Goal: Task Accomplishment & Management: Use online tool/utility

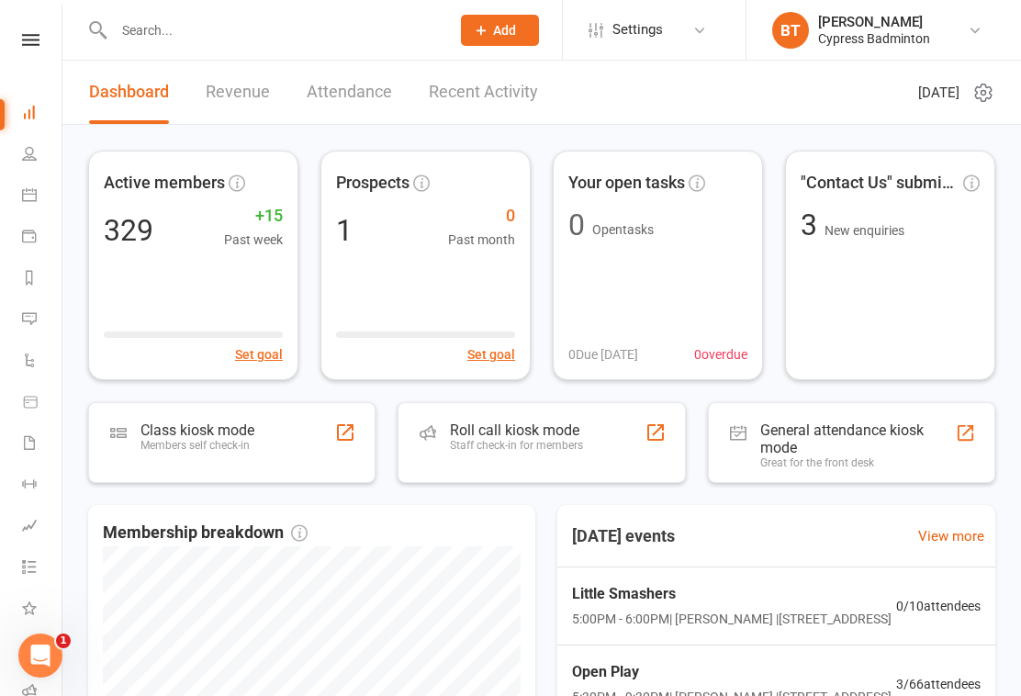
click at [18, 43] on link at bounding box center [30, 40] width 65 height 12
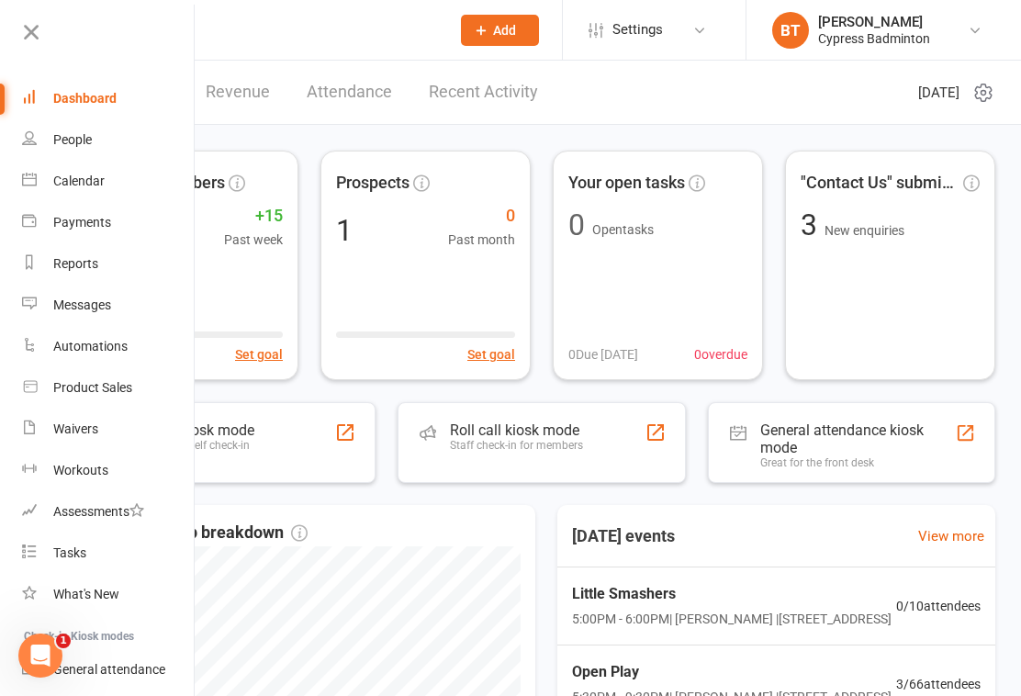
click at [89, 110] on link "Dashboard" at bounding box center [108, 98] width 173 height 41
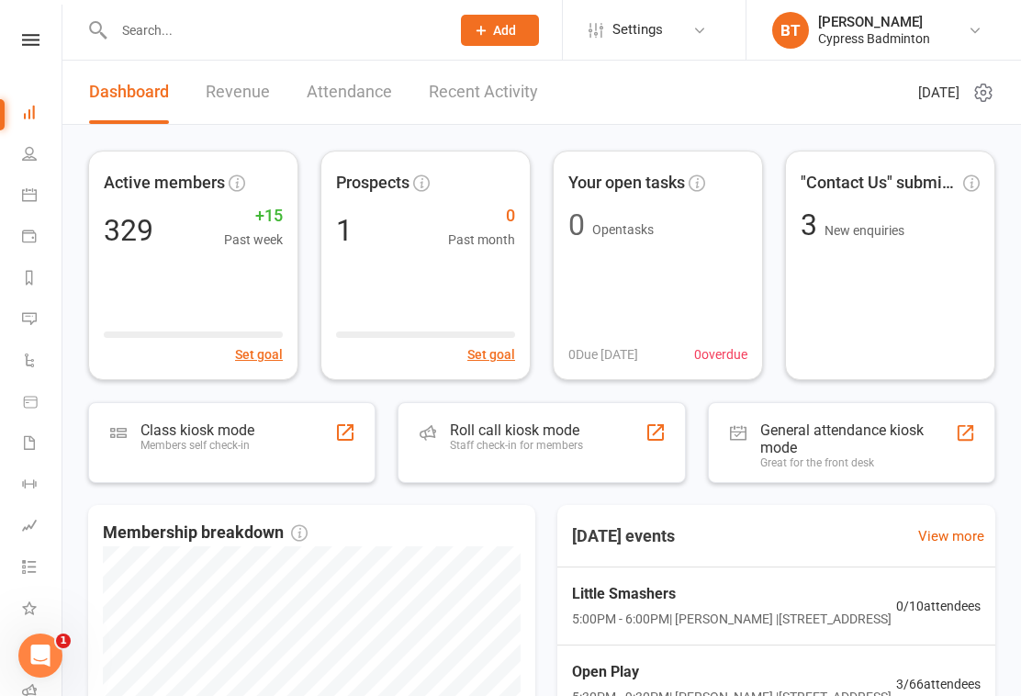
click at [519, 458] on div "Roll call kiosk mode Staff check-in for members" at bounding box center [516, 445] width 133 height 48
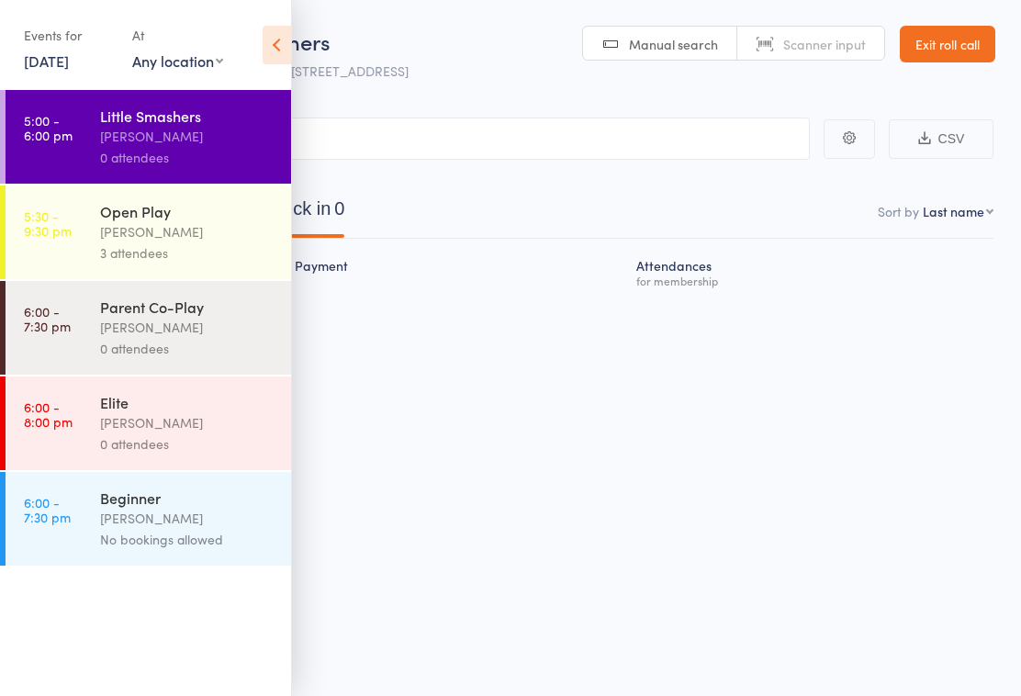
click at [274, 40] on icon at bounding box center [277, 45] width 28 height 39
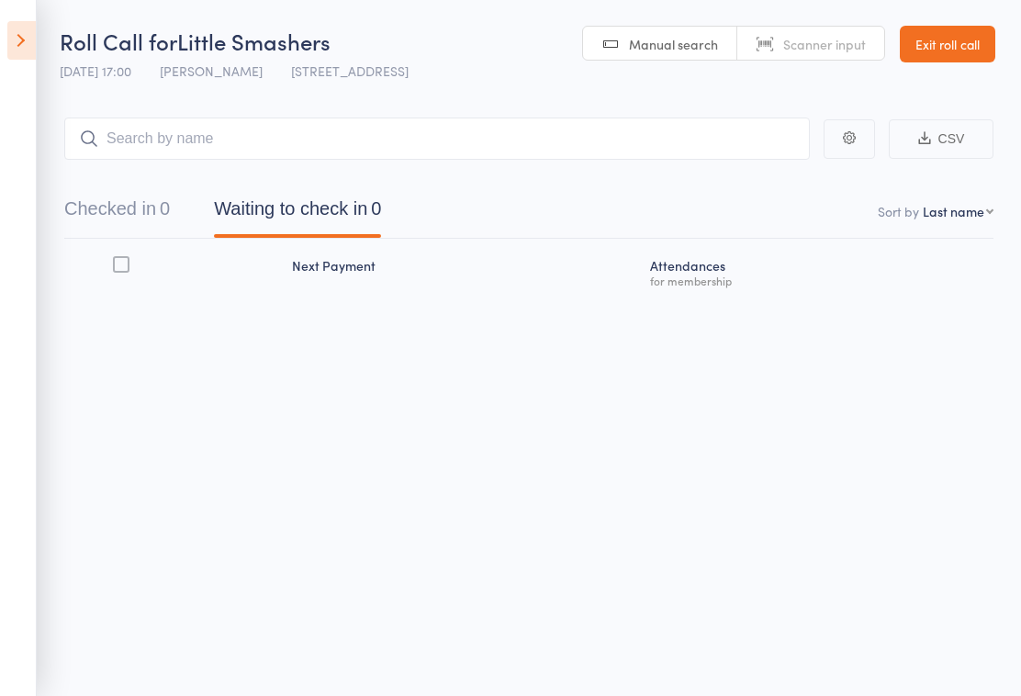
click at [17, 48] on icon at bounding box center [21, 40] width 28 height 39
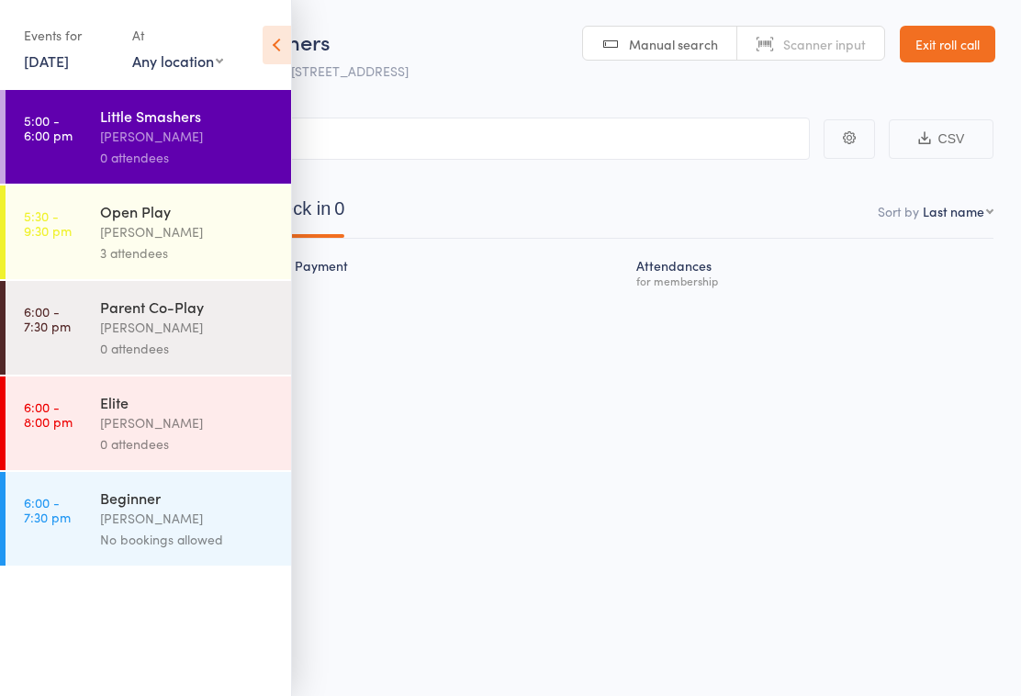
click at [171, 241] on div "[PERSON_NAME]" at bounding box center [187, 231] width 175 height 21
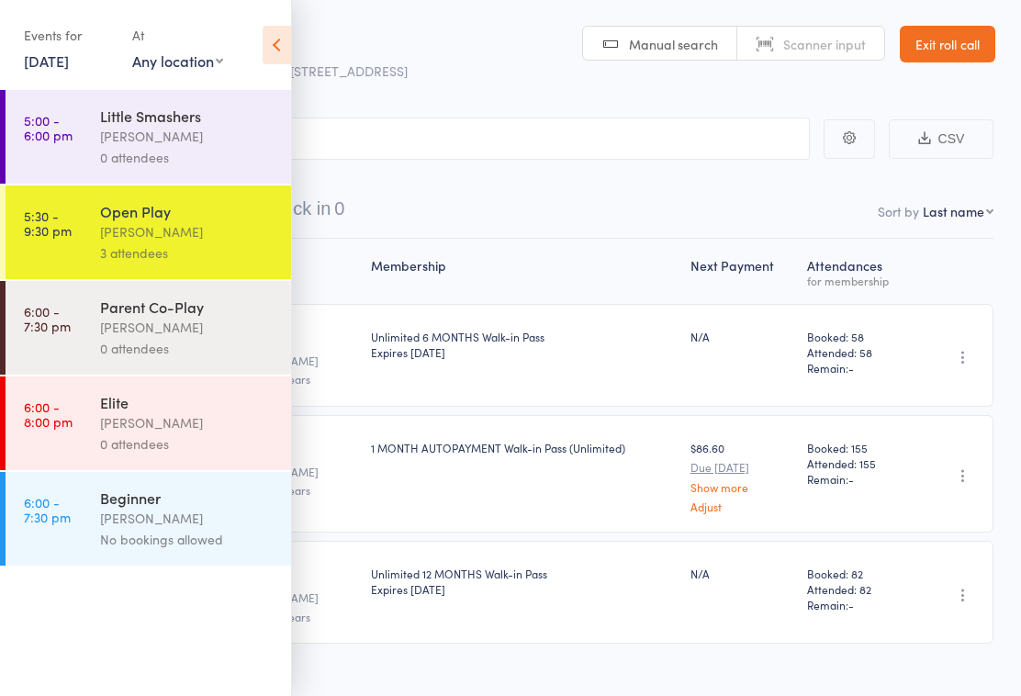
click at [284, 38] on icon at bounding box center [277, 45] width 28 height 39
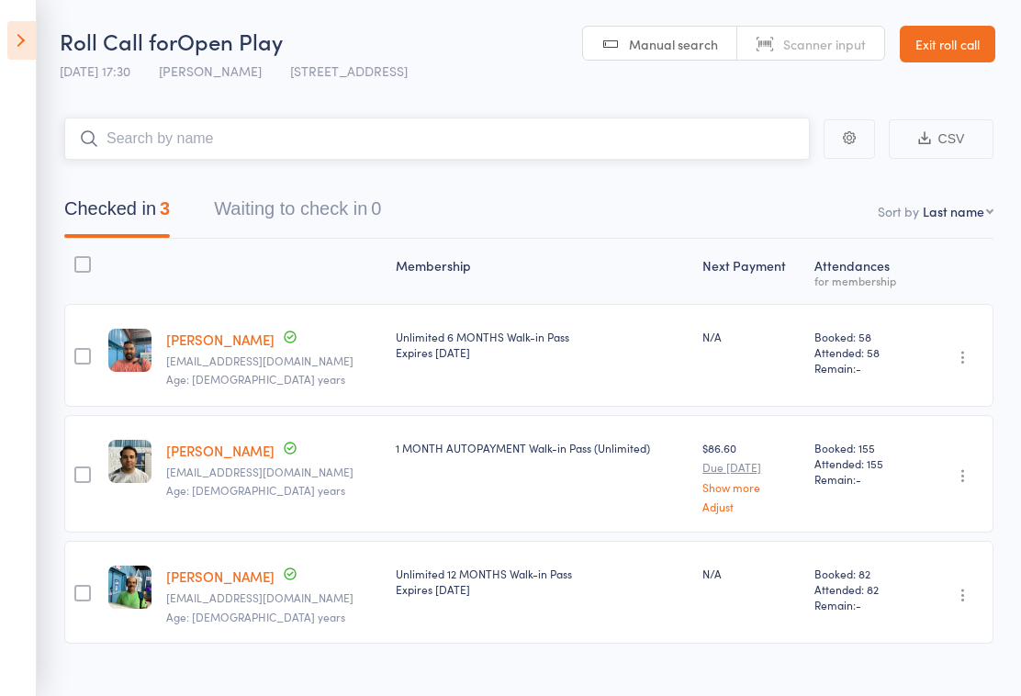
click at [587, 151] on input "search" at bounding box center [436, 138] width 745 height 42
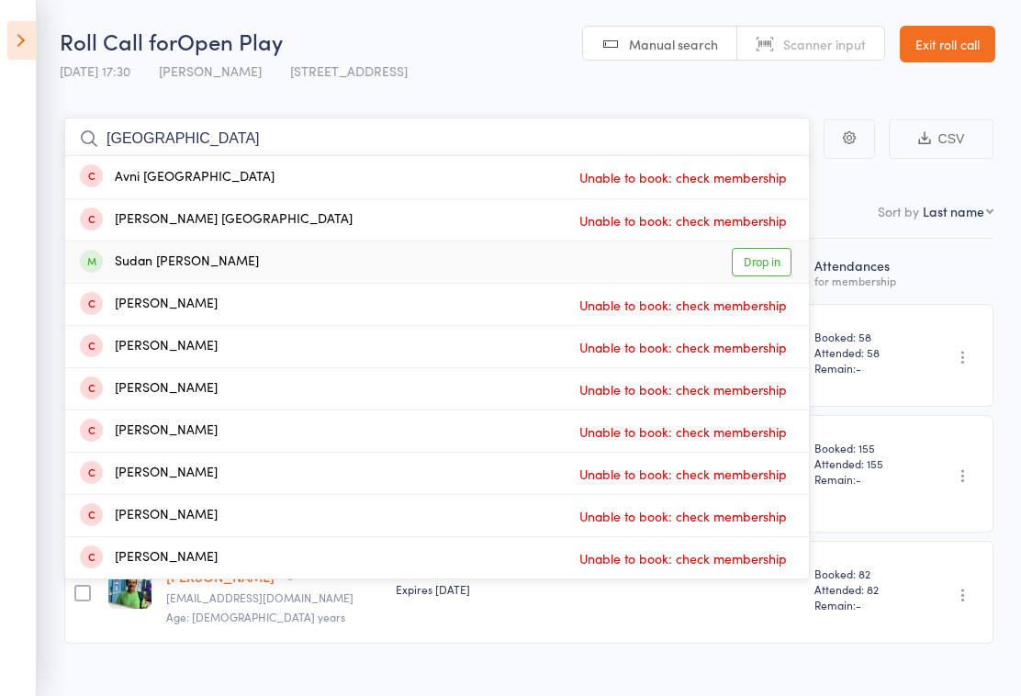
type input "[GEOGRAPHIC_DATA]"
click at [762, 264] on link "Drop in" at bounding box center [762, 262] width 60 height 28
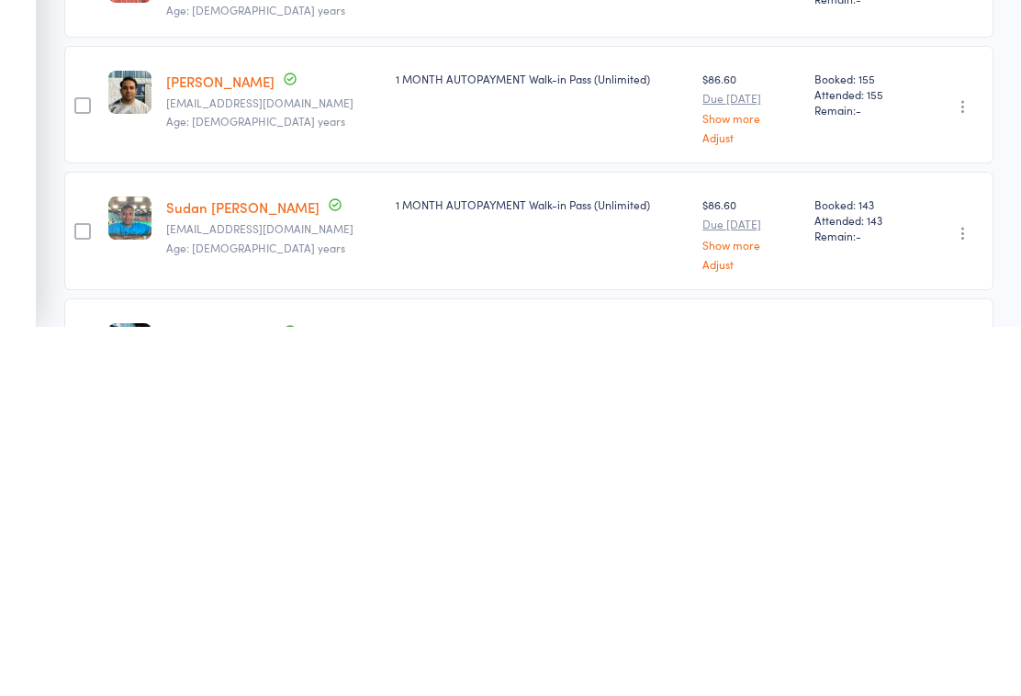
click at [338, 139] on input "search" at bounding box center [436, 138] width 745 height 42
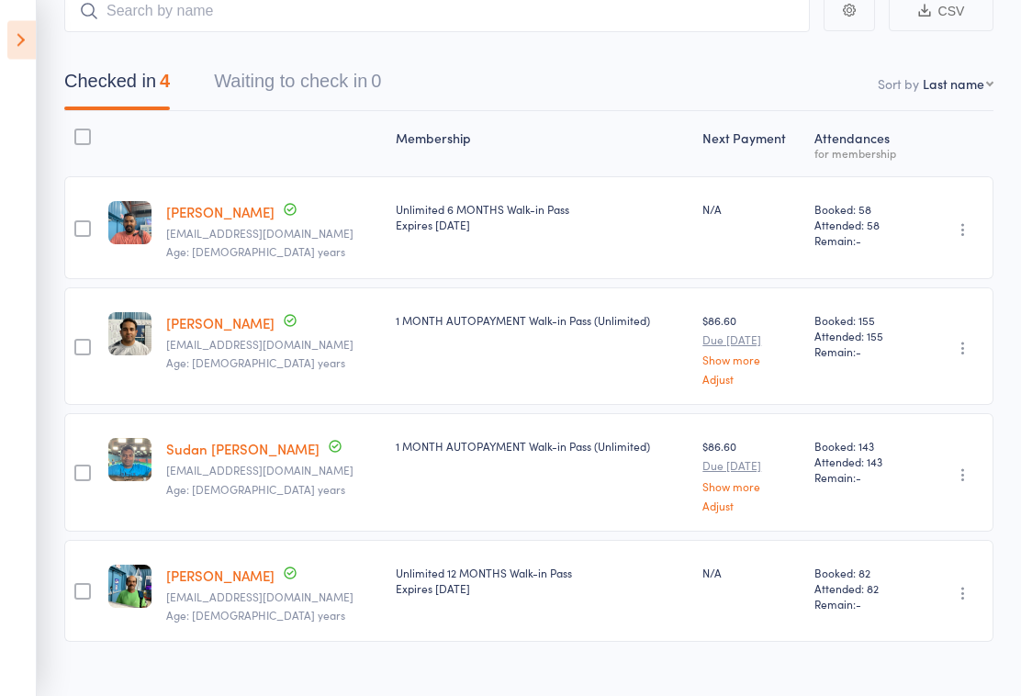
click at [15, 55] on icon at bounding box center [21, 40] width 28 height 39
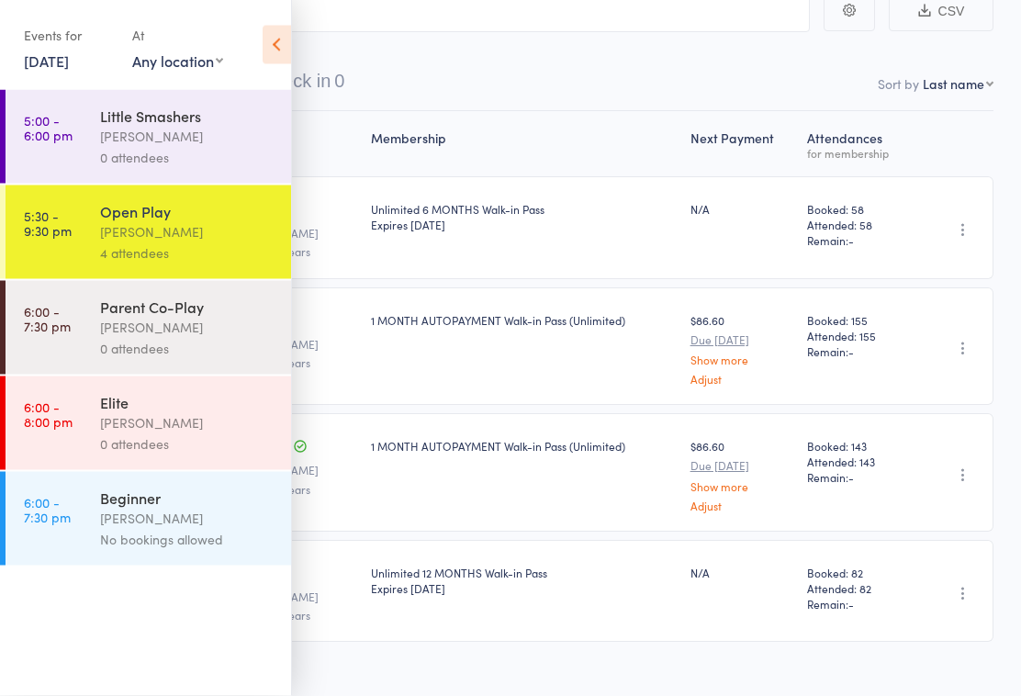
scroll to position [127, 0]
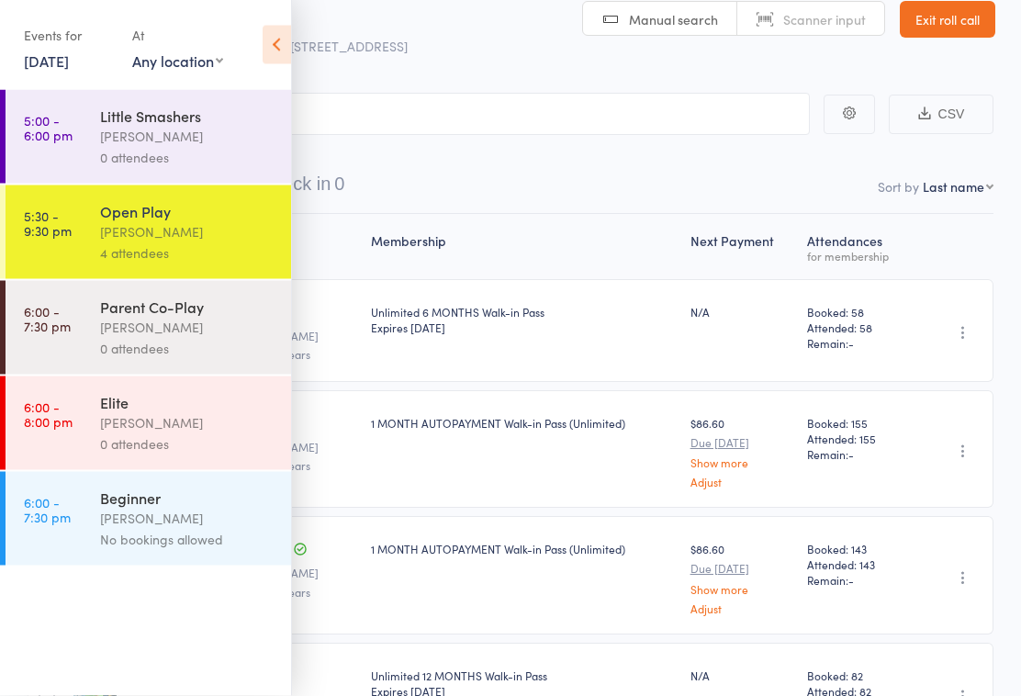
click at [274, 56] on icon at bounding box center [277, 45] width 28 height 39
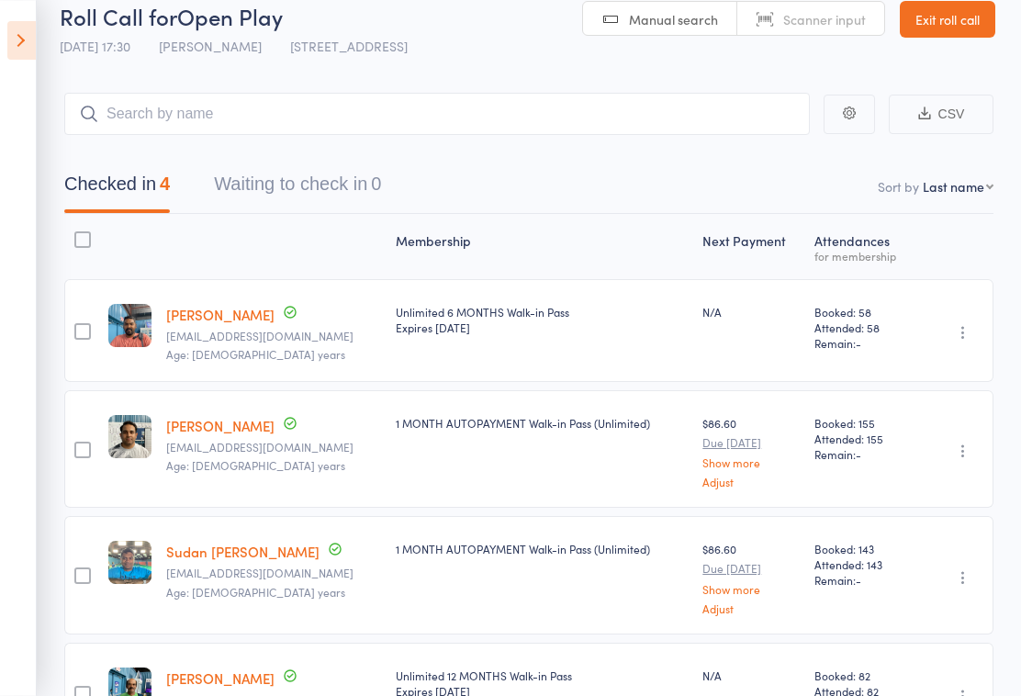
scroll to position [0, 0]
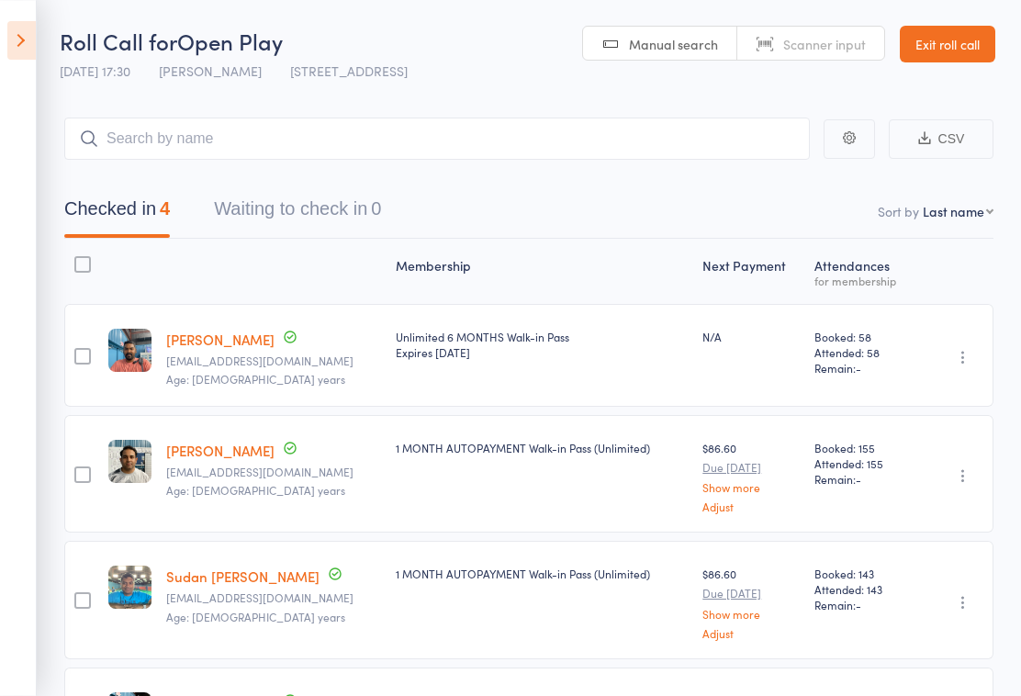
click at [29, 37] on icon at bounding box center [21, 40] width 28 height 39
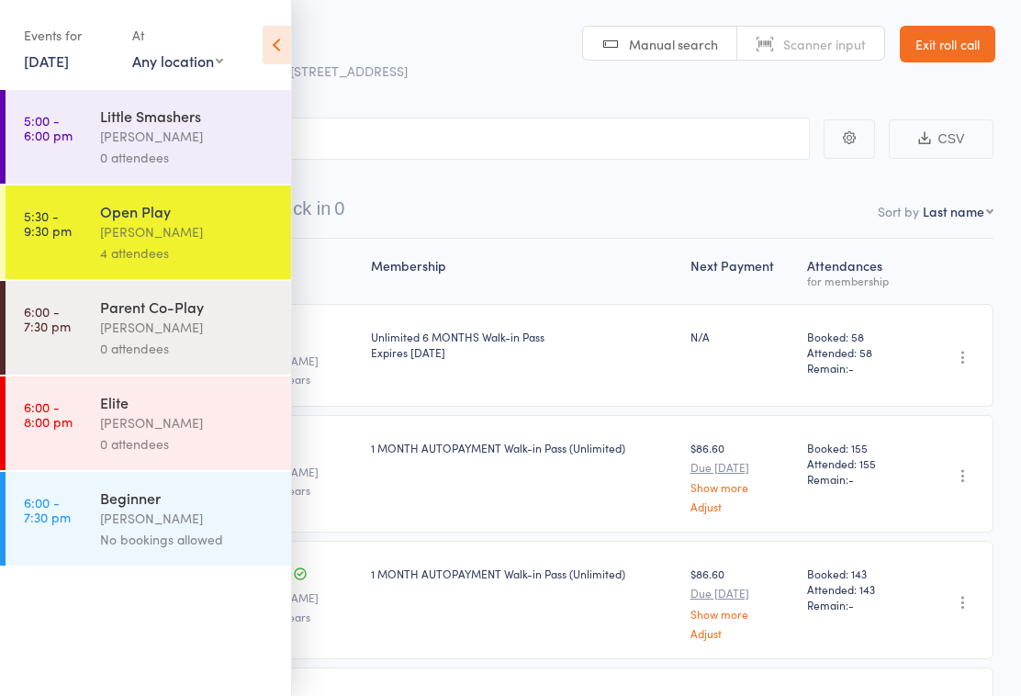
click at [271, 47] on icon at bounding box center [277, 45] width 28 height 39
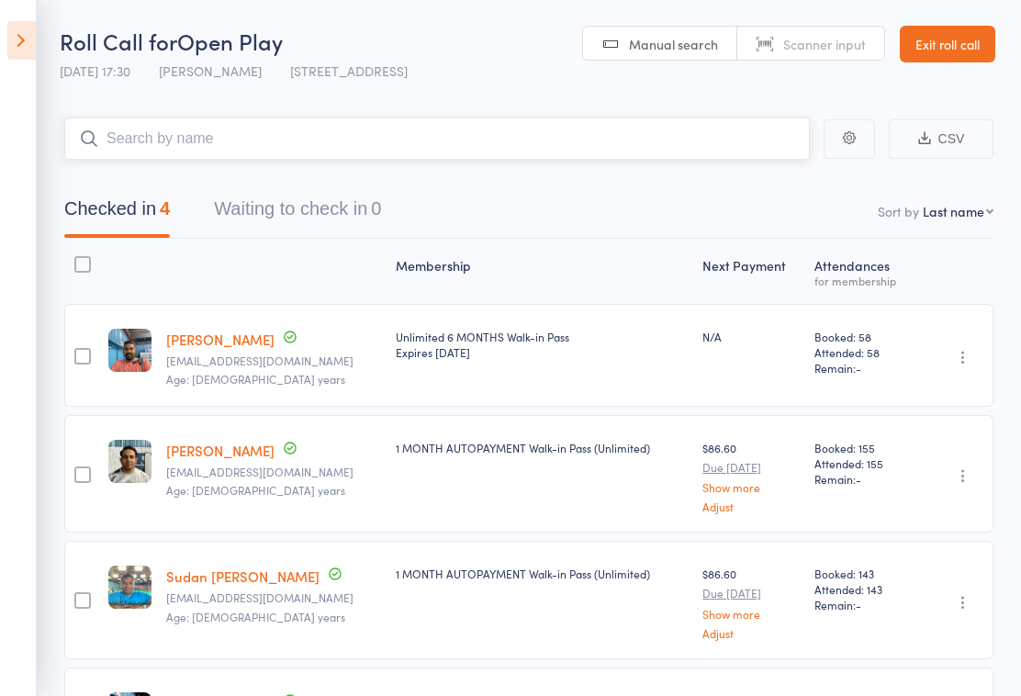
click at [532, 135] on input "search" at bounding box center [436, 138] width 745 height 42
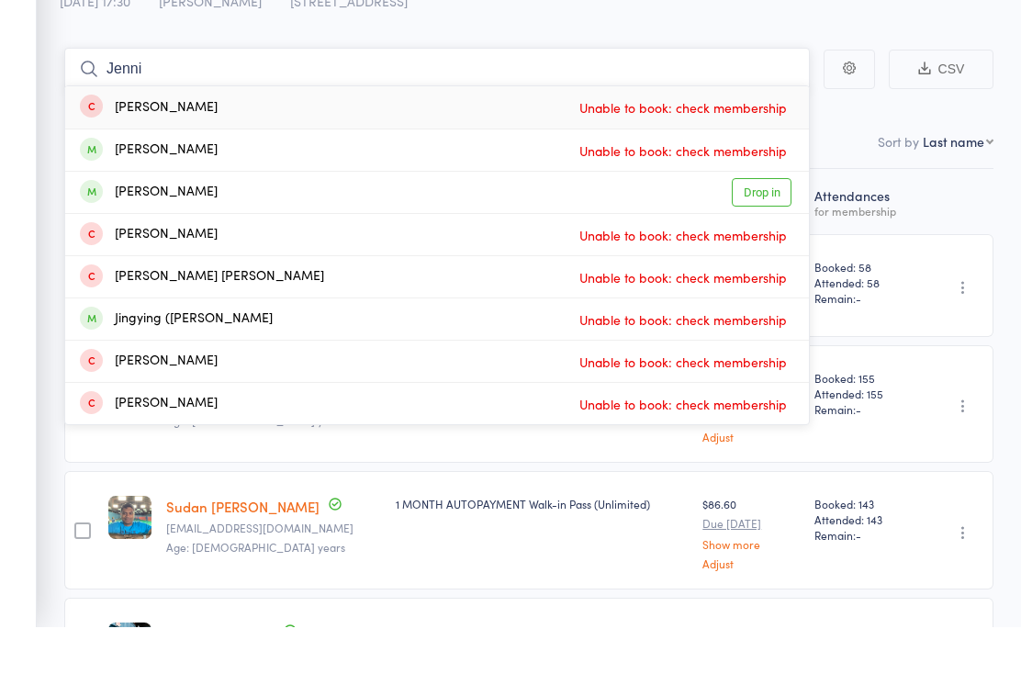
type input "Jenni"
click at [764, 248] on link "Drop in" at bounding box center [762, 262] width 60 height 28
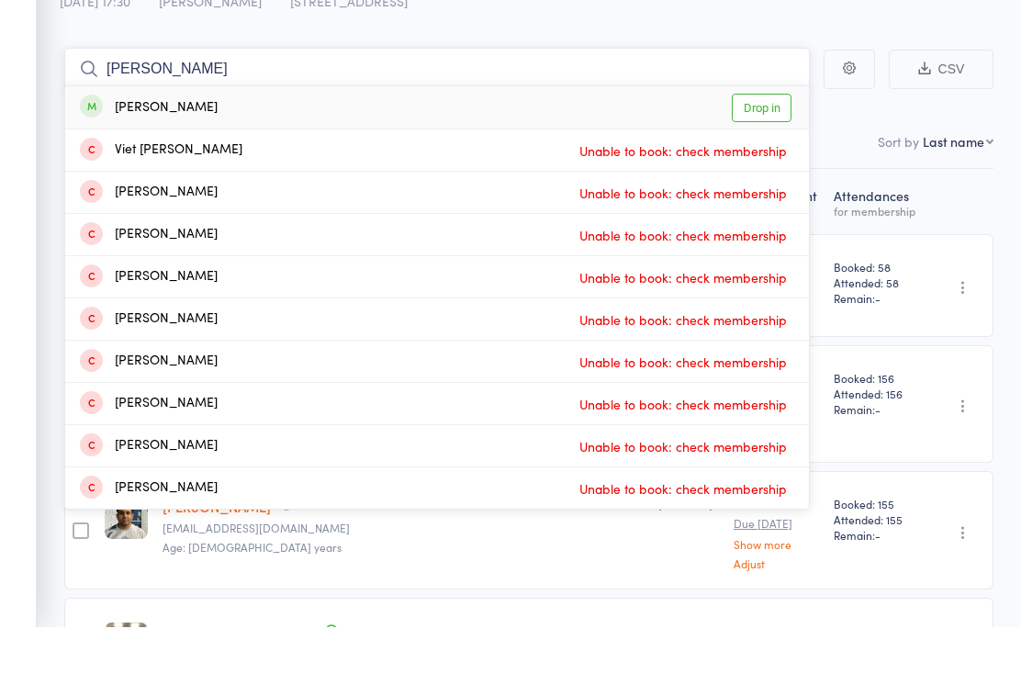
type input "[PERSON_NAME]"
click at [758, 163] on link "Drop in" at bounding box center [762, 177] width 60 height 28
type input "s"
type input "aleena"
click at [746, 187] on link "Drop in" at bounding box center [762, 177] width 60 height 28
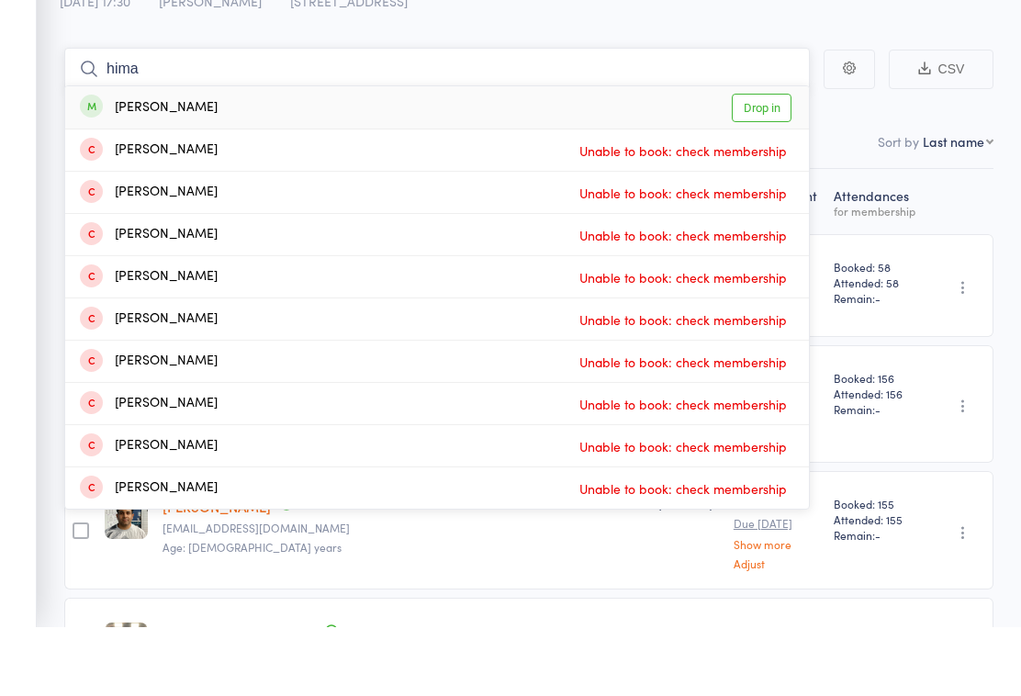
type input "hima"
click at [310, 175] on div "[PERSON_NAME] Drop in" at bounding box center [436, 177] width 743 height 42
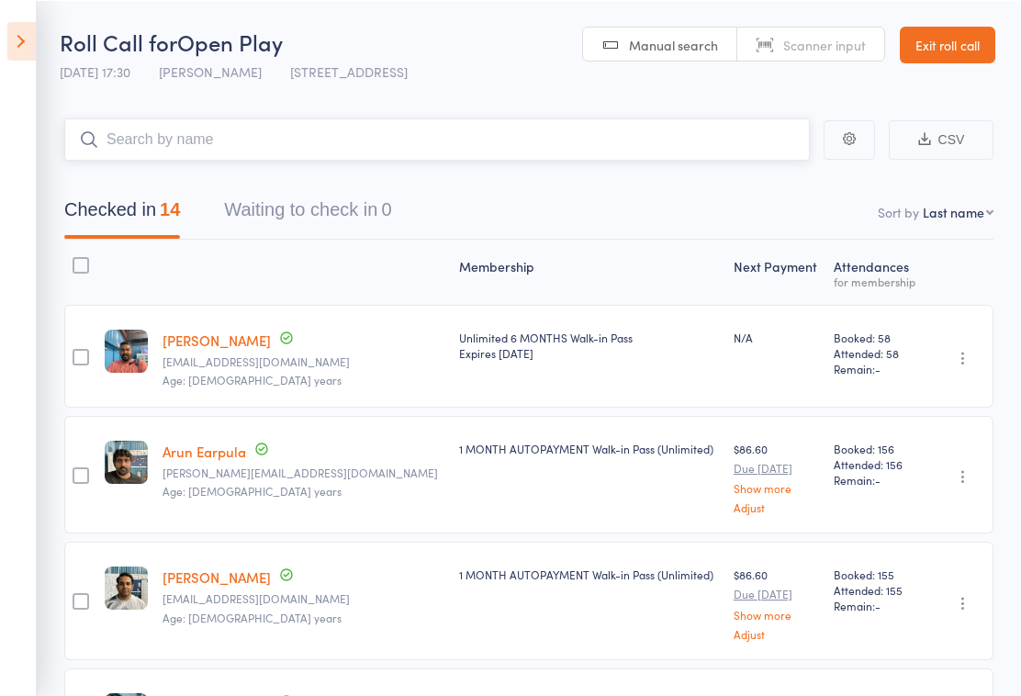
click at [317, 218] on button "Waiting to check in 0" at bounding box center [307, 213] width 167 height 49
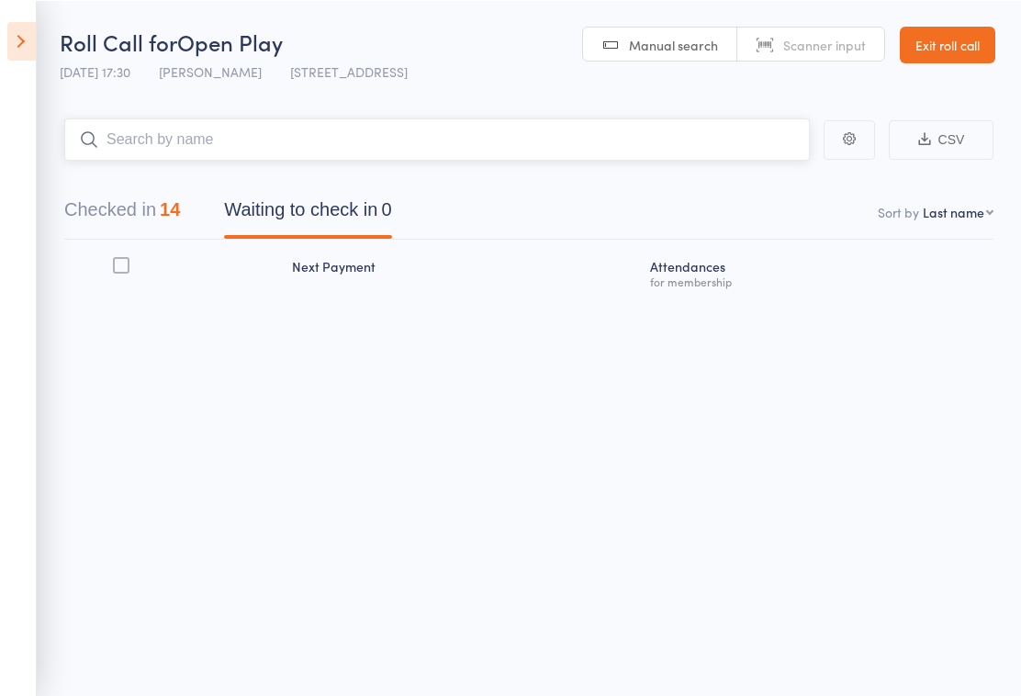
click at [199, 148] on input "search" at bounding box center [436, 138] width 745 height 42
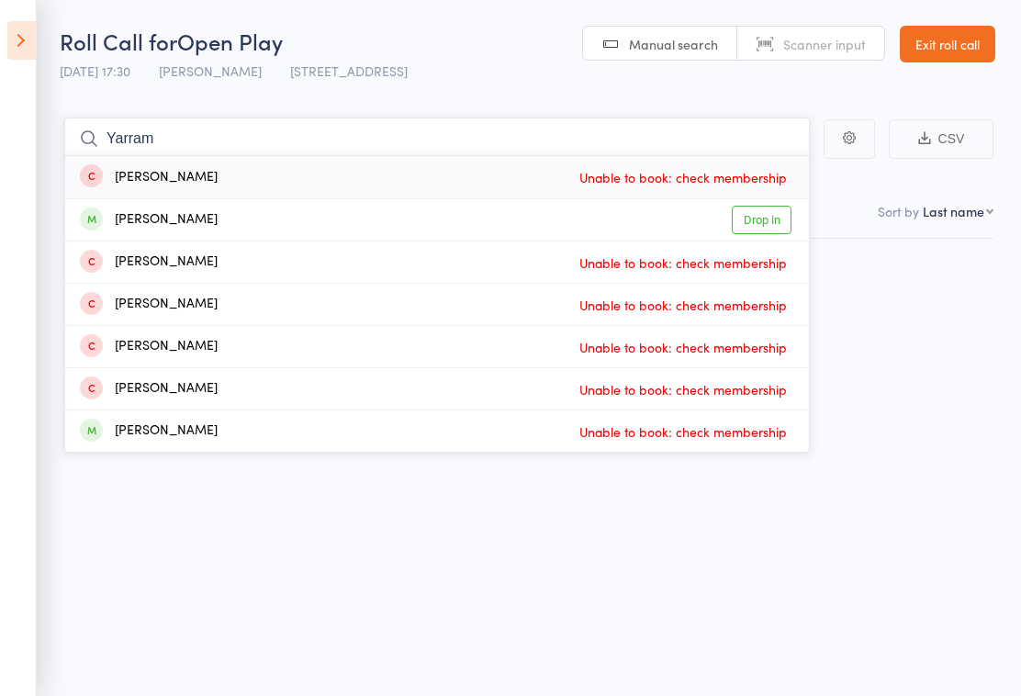
type input "Yarram"
click at [743, 216] on link "Drop in" at bounding box center [762, 220] width 60 height 28
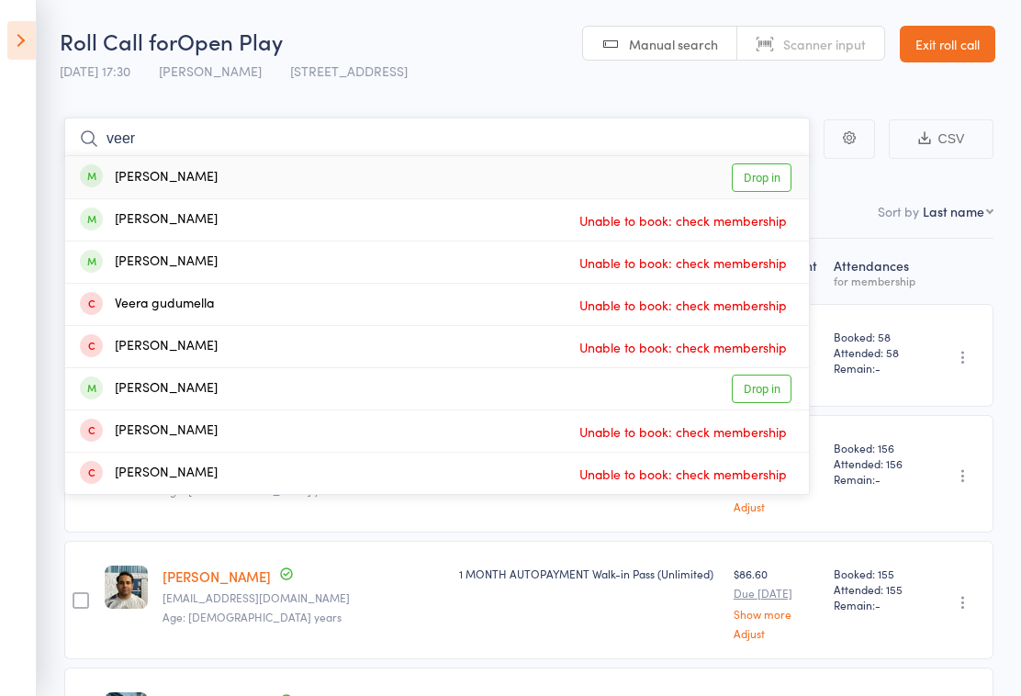
type input "veer"
click at [747, 181] on link "Drop in" at bounding box center [762, 177] width 60 height 28
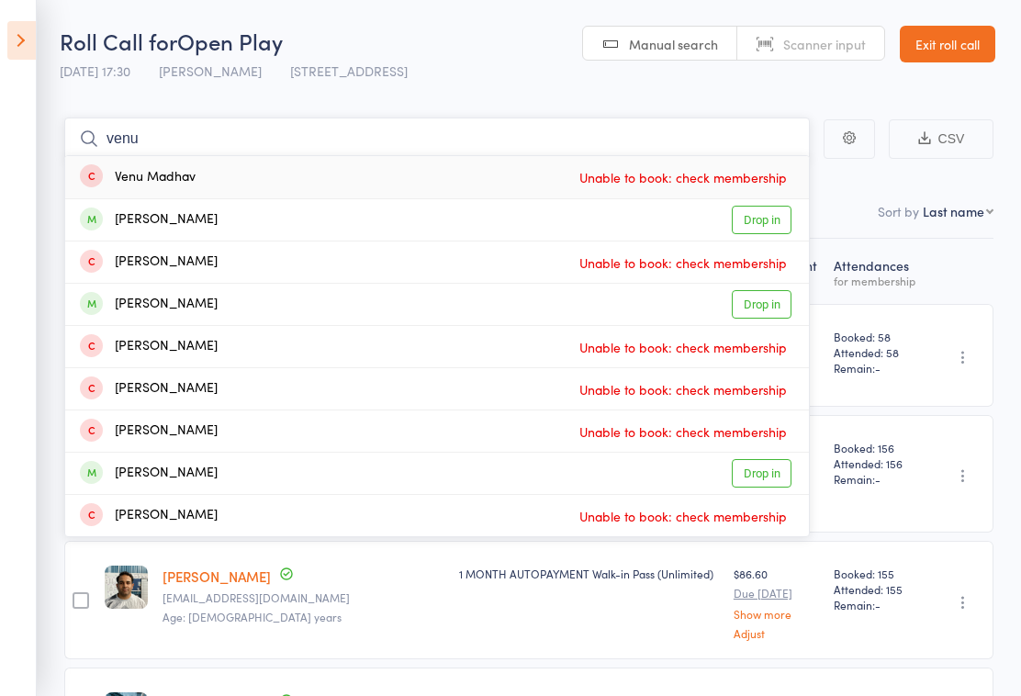
type input "venu"
click at [758, 220] on link "Drop in" at bounding box center [762, 220] width 60 height 28
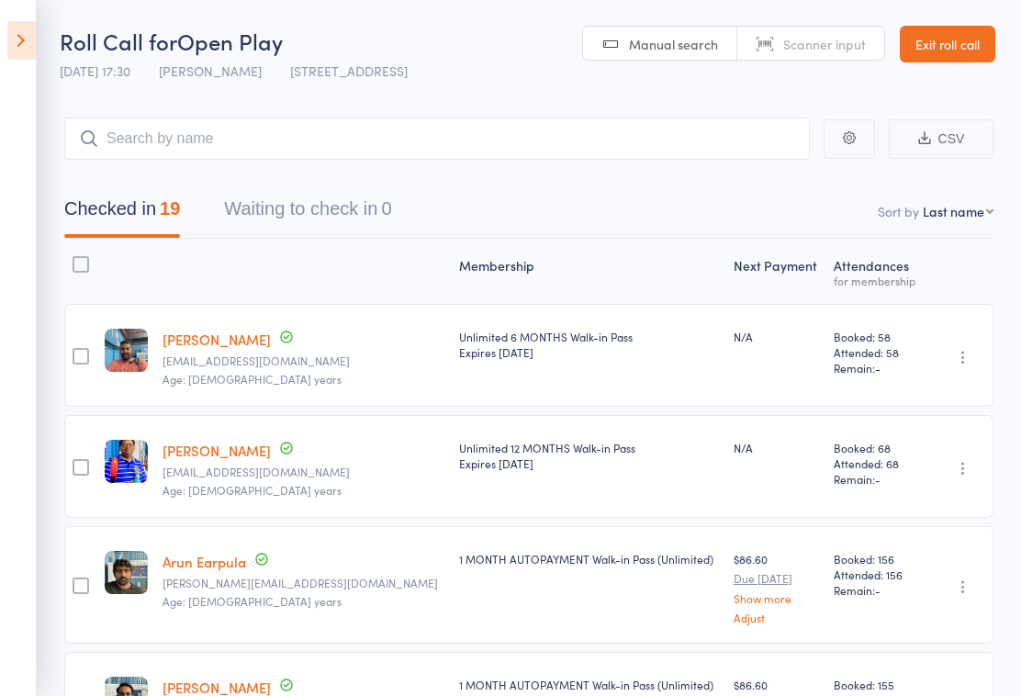
click at [528, 170] on div "Checked in 19 Waiting to check in 0" at bounding box center [528, 199] width 929 height 79
click at [415, 134] on input "search" at bounding box center [436, 138] width 745 height 42
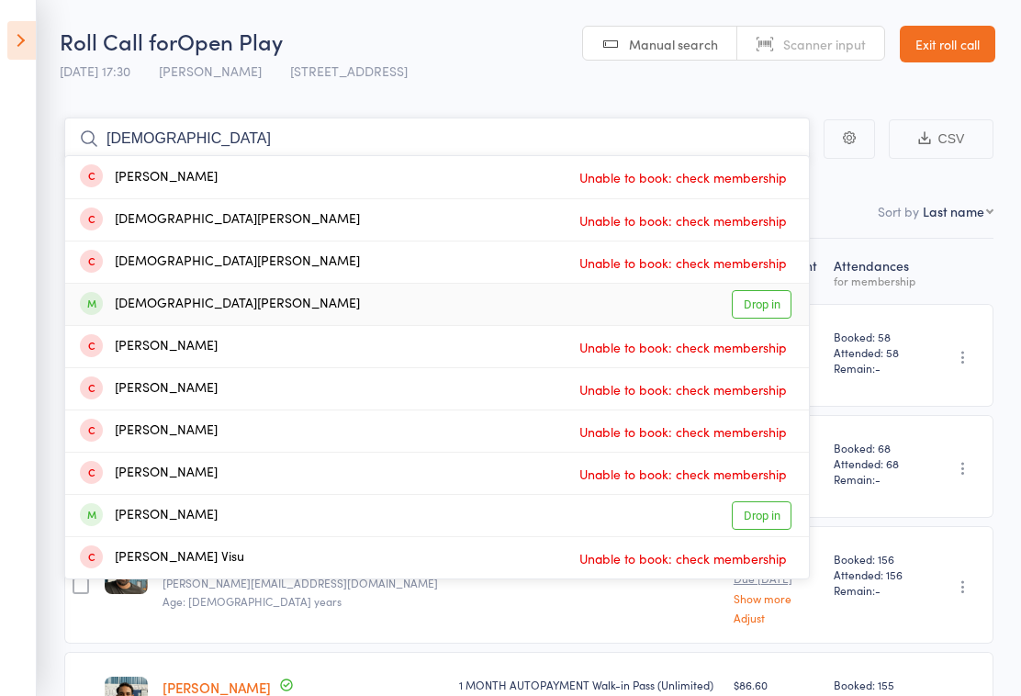
type input "[DEMOGRAPHIC_DATA]"
click at [763, 308] on link "Drop in" at bounding box center [762, 304] width 60 height 28
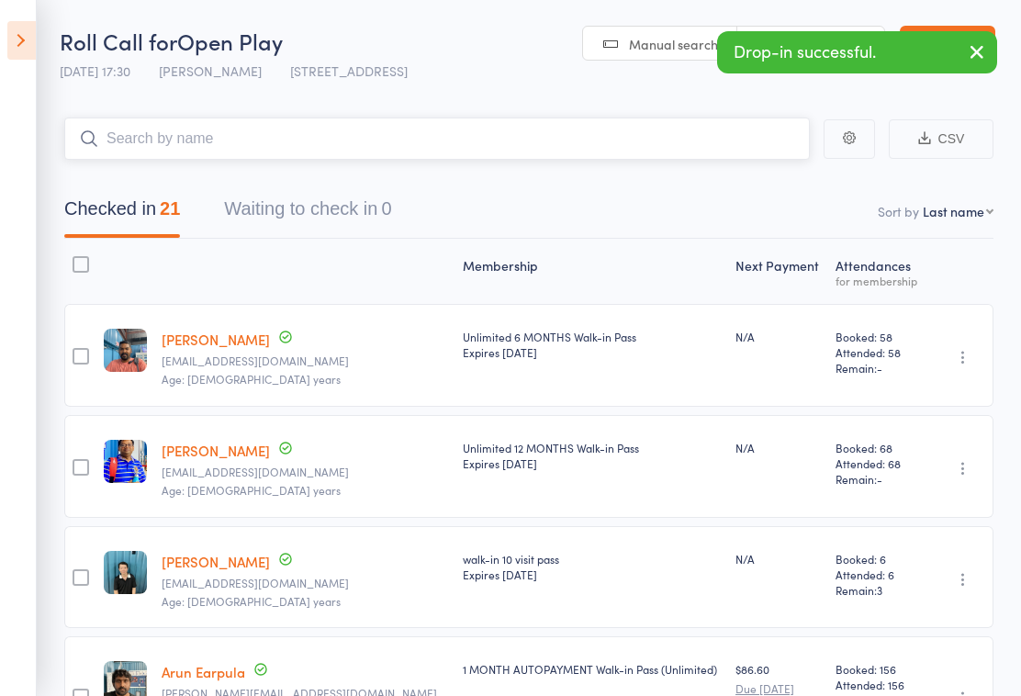
click at [587, 198] on nav "Checked in 21 Waiting to check in 0" at bounding box center [528, 213] width 973 height 49
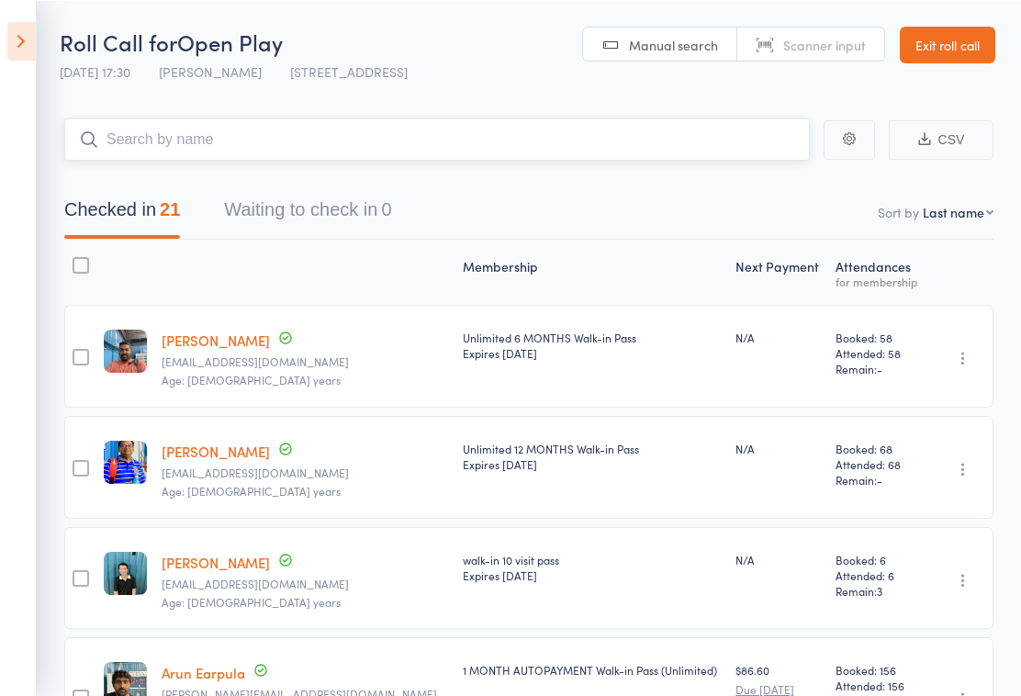
click at [313, 151] on input "search" at bounding box center [436, 138] width 745 height 42
click at [593, 180] on div "Checked in 21 Waiting to check in 0" at bounding box center [528, 199] width 929 height 79
click at [352, 133] on input "search" at bounding box center [436, 138] width 745 height 42
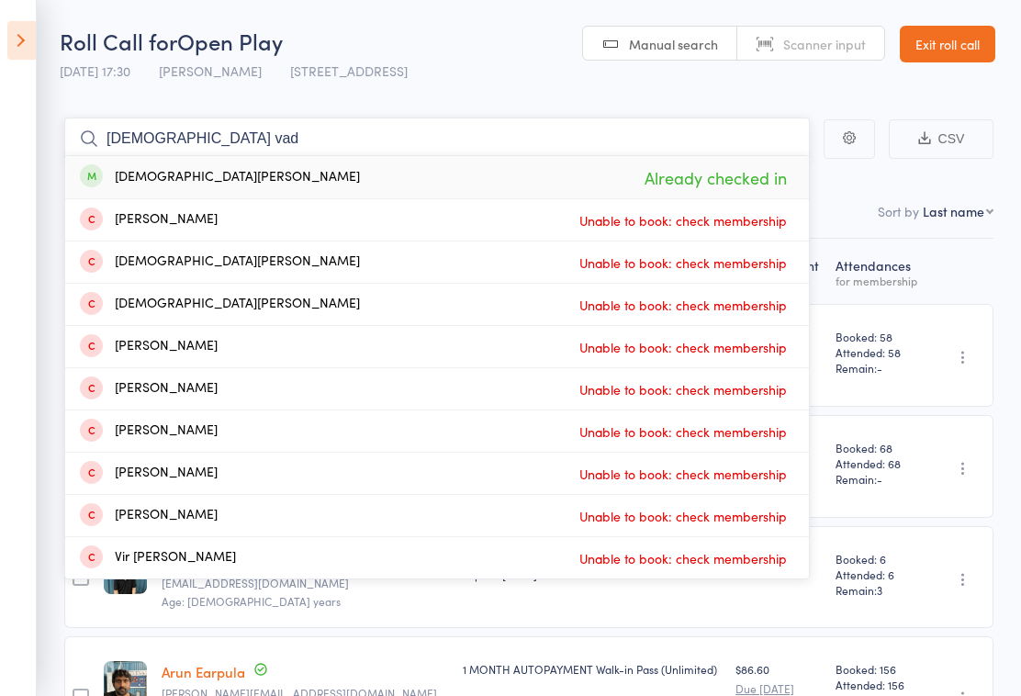
type input "[DEMOGRAPHIC_DATA] vad"
click at [566, 184] on div "[DEMOGRAPHIC_DATA][PERSON_NAME] Already checked in" at bounding box center [436, 177] width 743 height 42
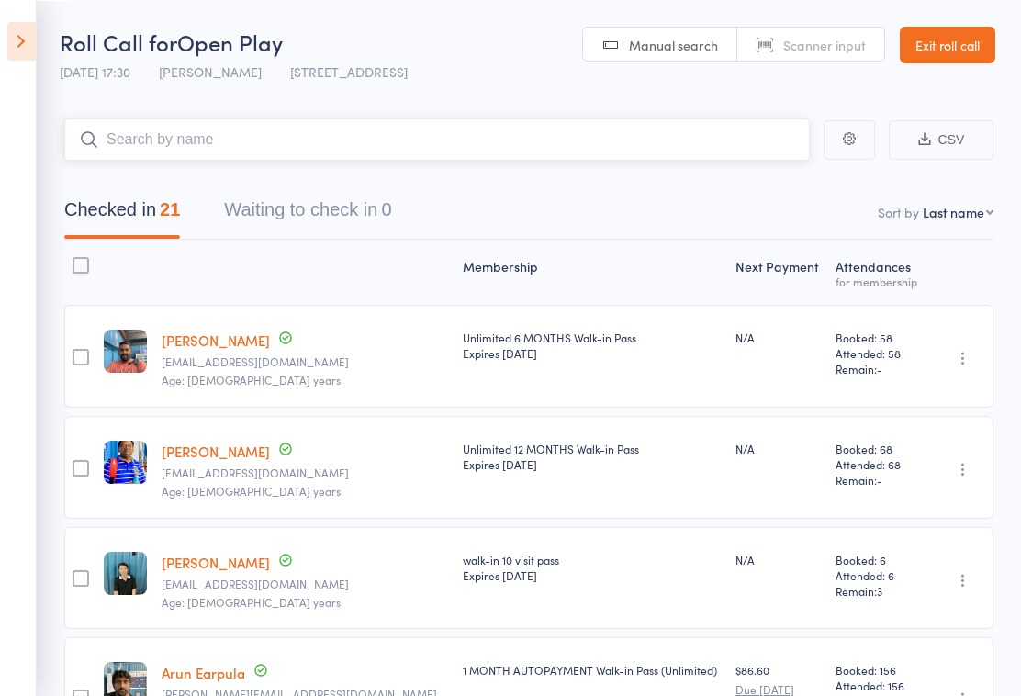
click at [111, 218] on button "Checked in 21" at bounding box center [122, 213] width 116 height 49
click at [9, 35] on icon at bounding box center [21, 40] width 28 height 39
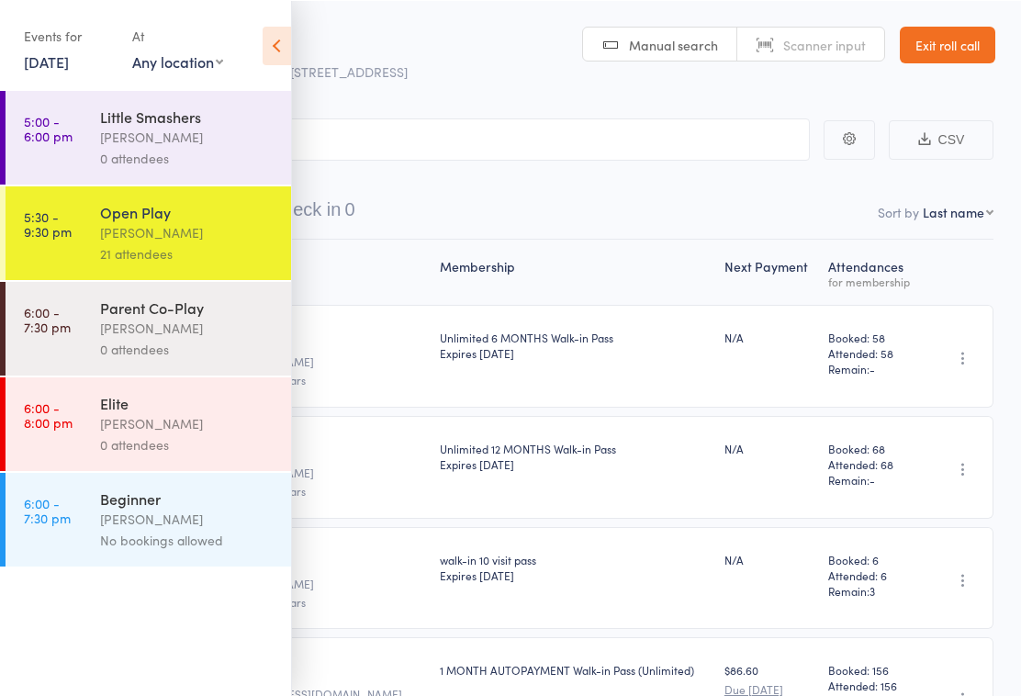
click at [276, 47] on icon at bounding box center [277, 45] width 28 height 39
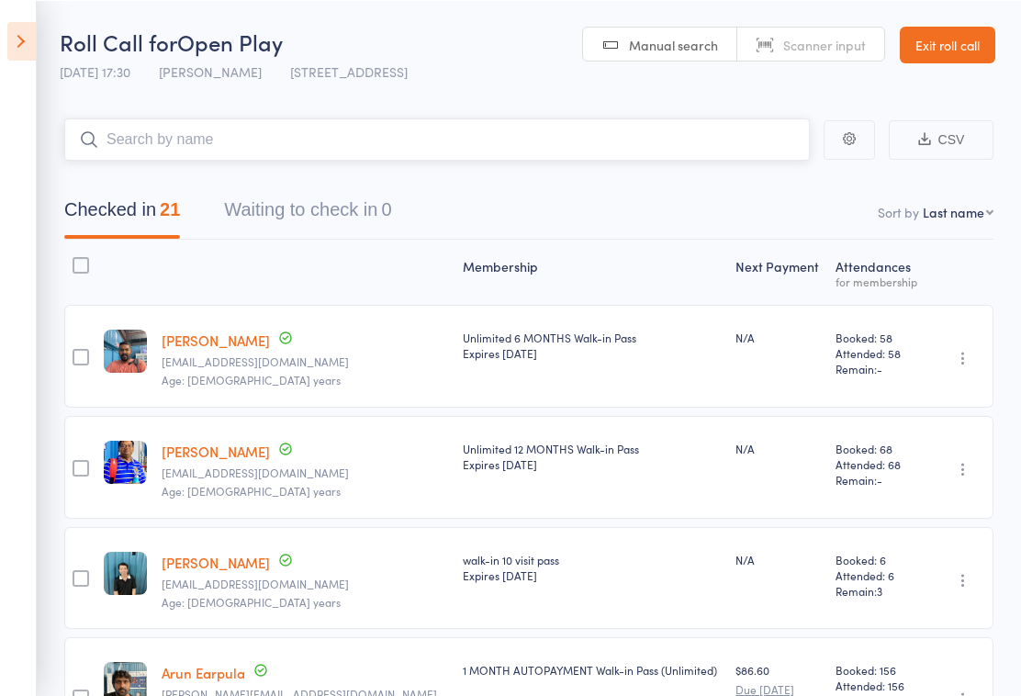
click at [156, 130] on input "search" at bounding box center [436, 138] width 745 height 42
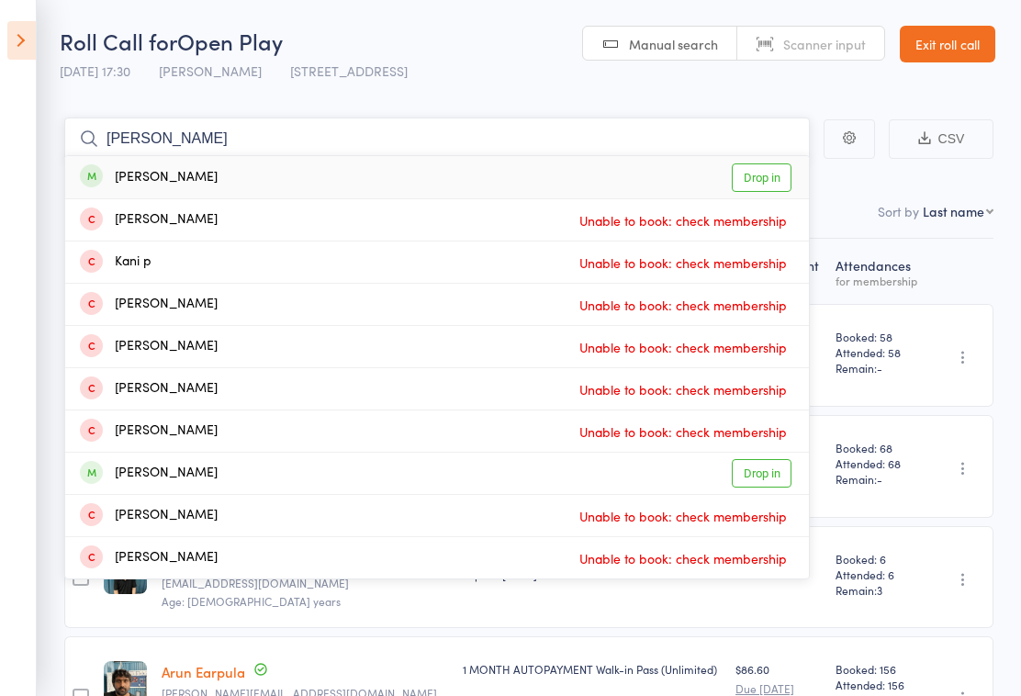
type input "[PERSON_NAME]"
click at [121, 169] on div "[PERSON_NAME]" at bounding box center [149, 177] width 138 height 21
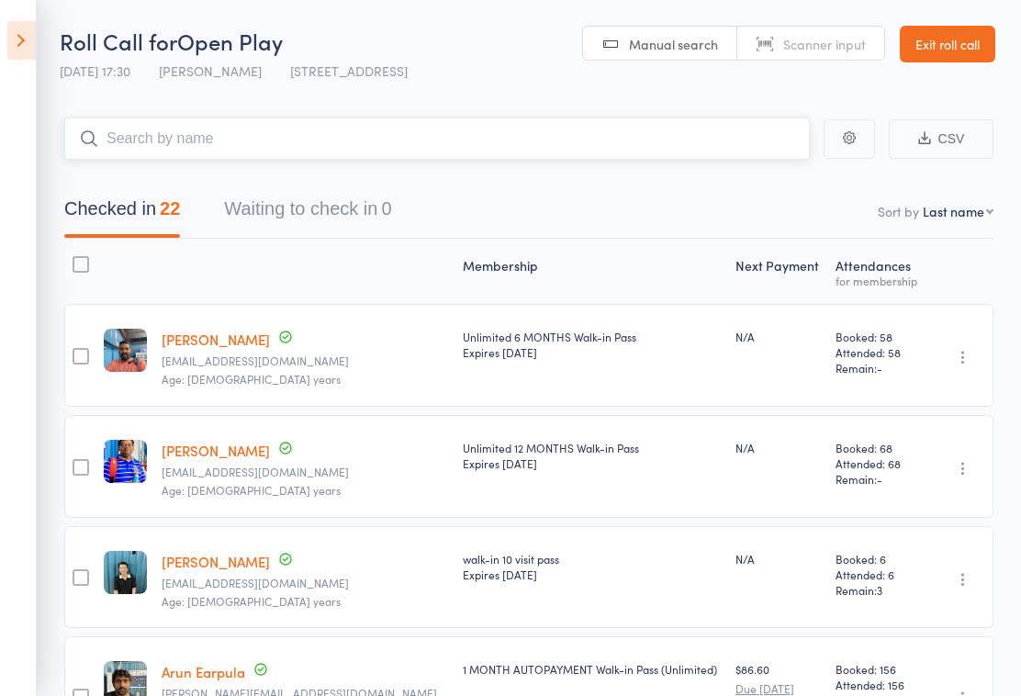
click at [686, 151] on input "search" at bounding box center [436, 138] width 745 height 42
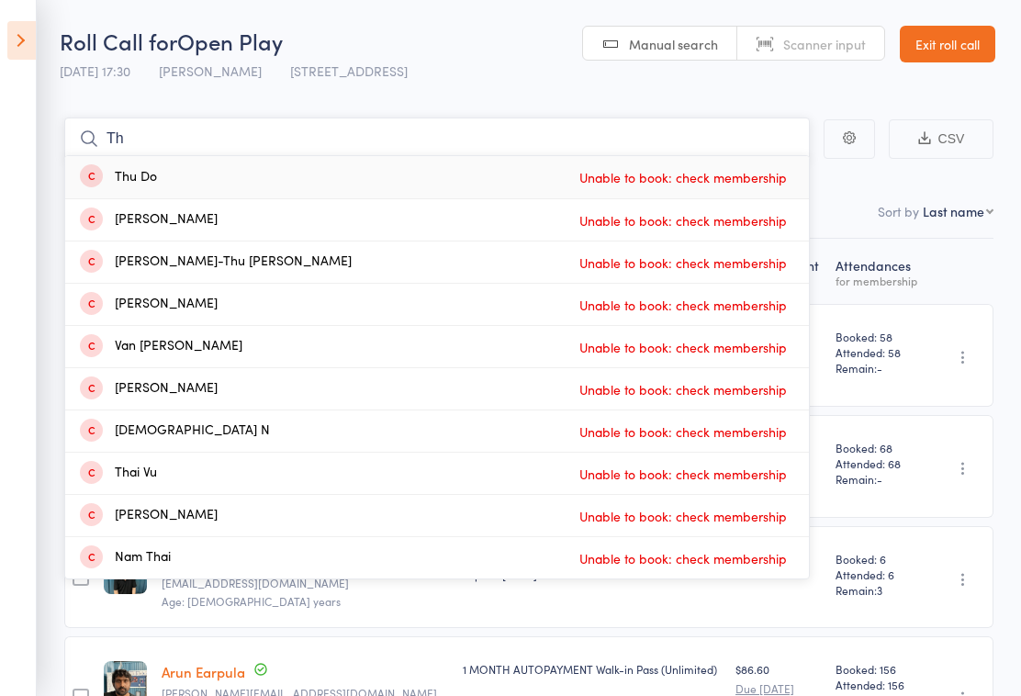
type input "T"
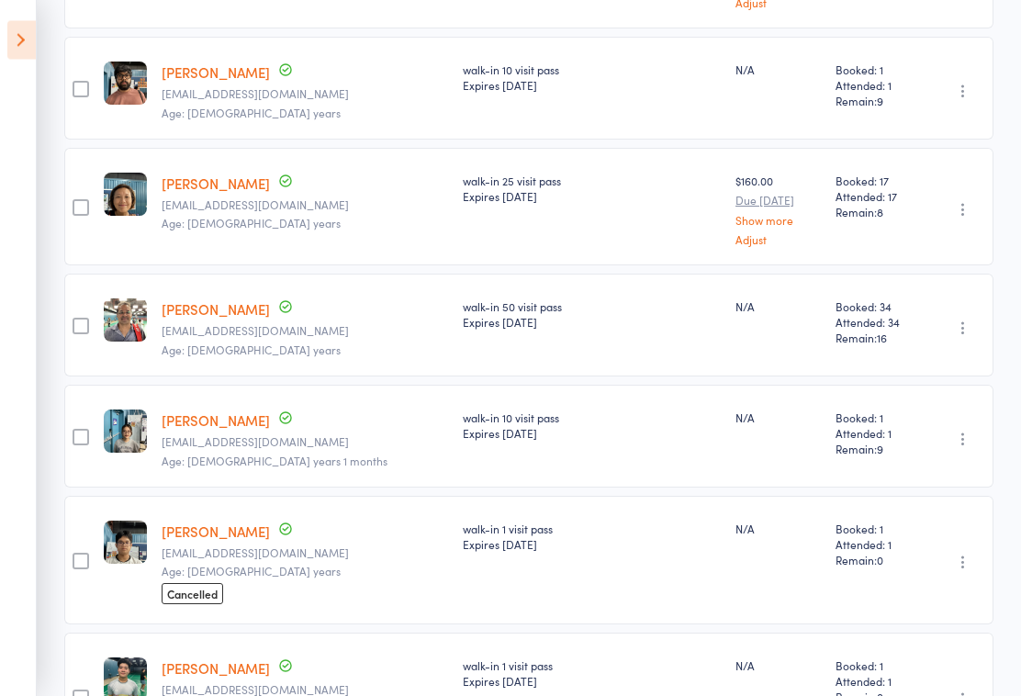
scroll to position [1089, 0]
click at [85, 563] on div at bounding box center [81, 561] width 17 height 17
click at [76, 555] on input "checkbox" at bounding box center [76, 555] width 0 height 0
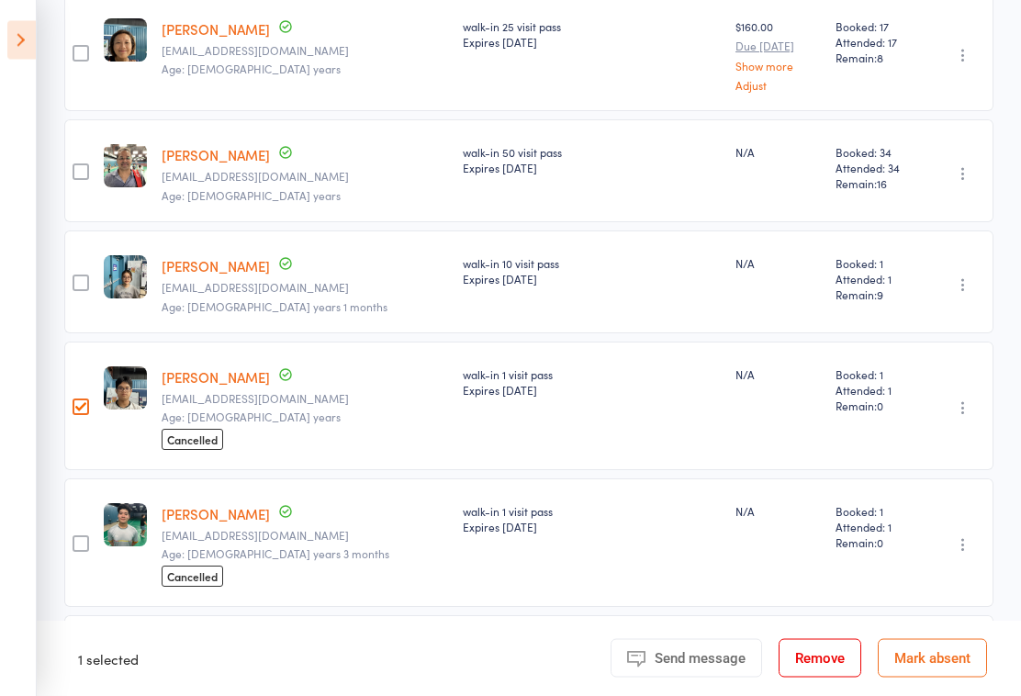
scroll to position [1243, 0]
click at [89, 407] on div at bounding box center [81, 406] width 17 height 17
click at [76, 401] on input "checkbox" at bounding box center [76, 401] width 0 height 0
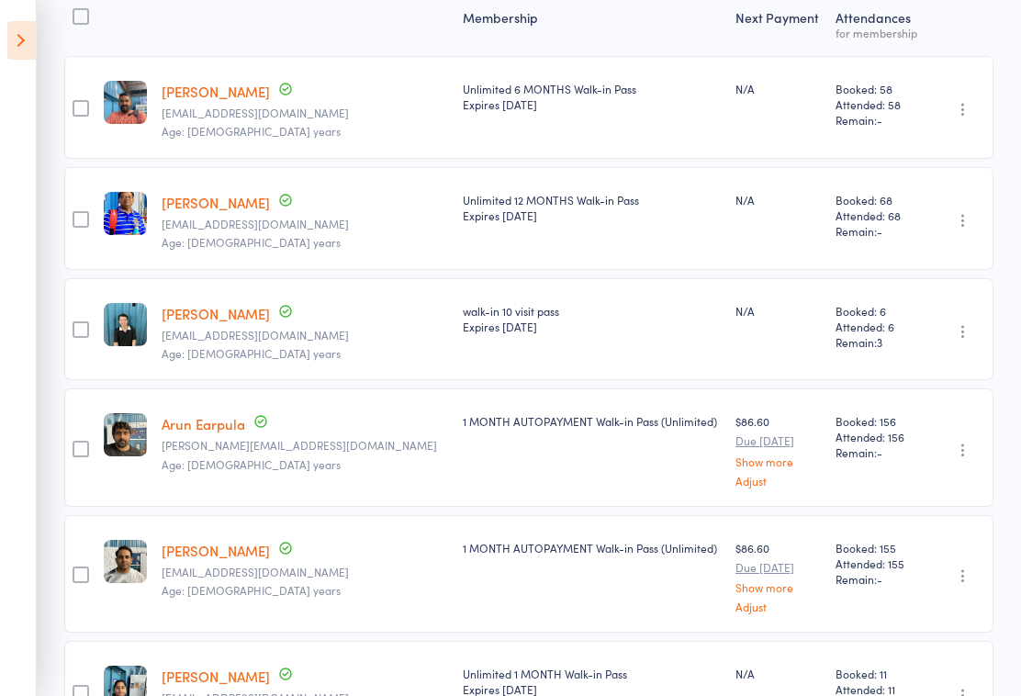
scroll to position [0, 0]
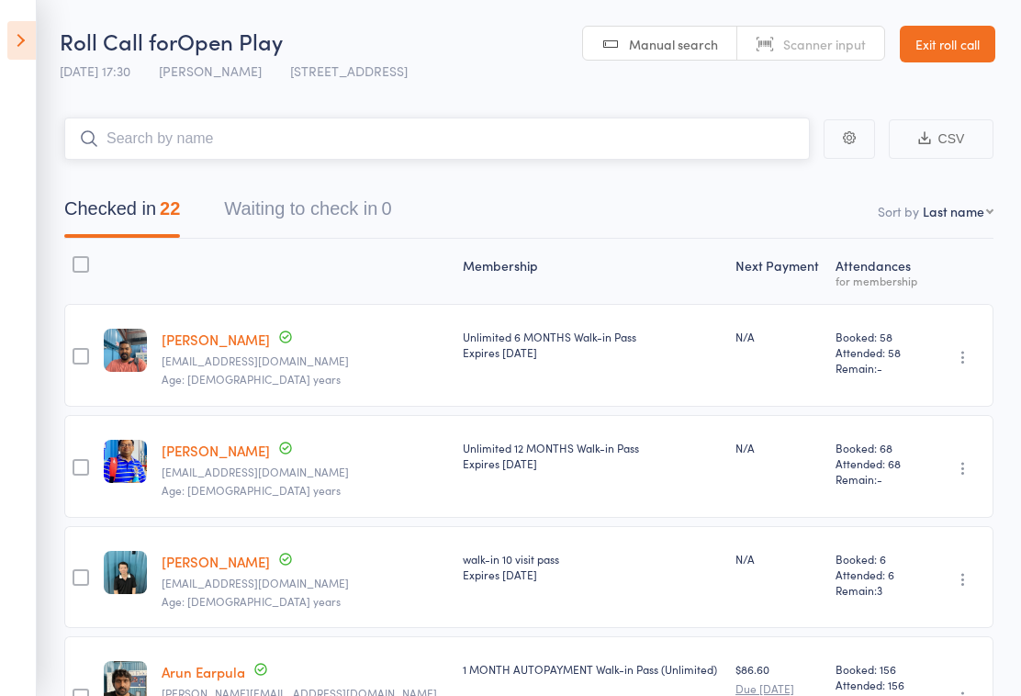
click at [661, 145] on input "search" at bounding box center [436, 138] width 745 height 42
type input "H"
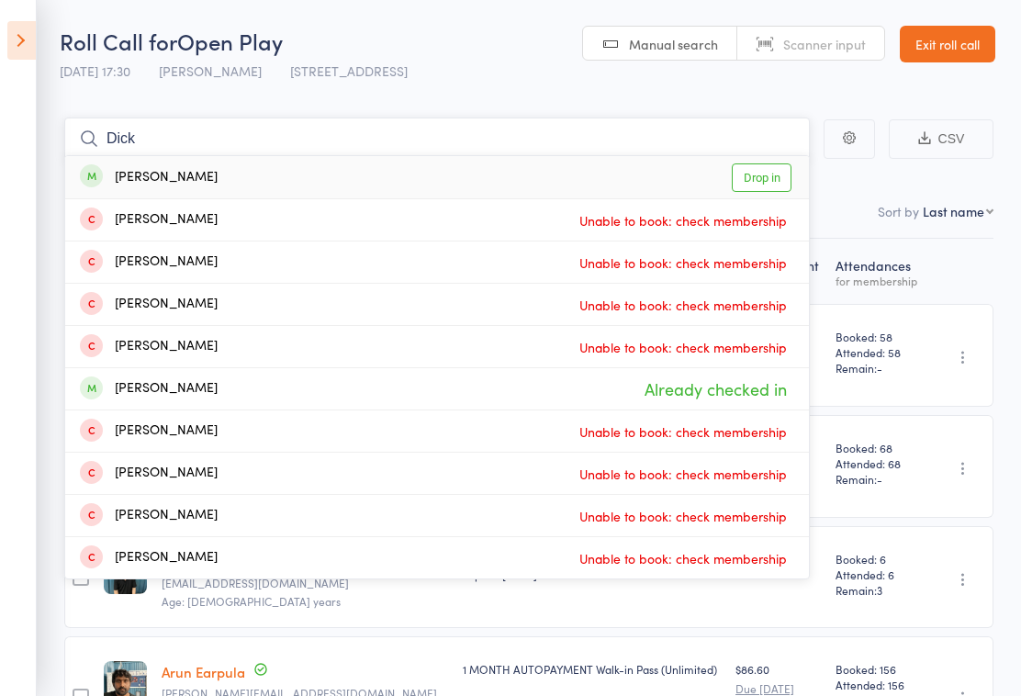
type input "Dick"
click at [757, 174] on link "Drop in" at bounding box center [762, 177] width 60 height 28
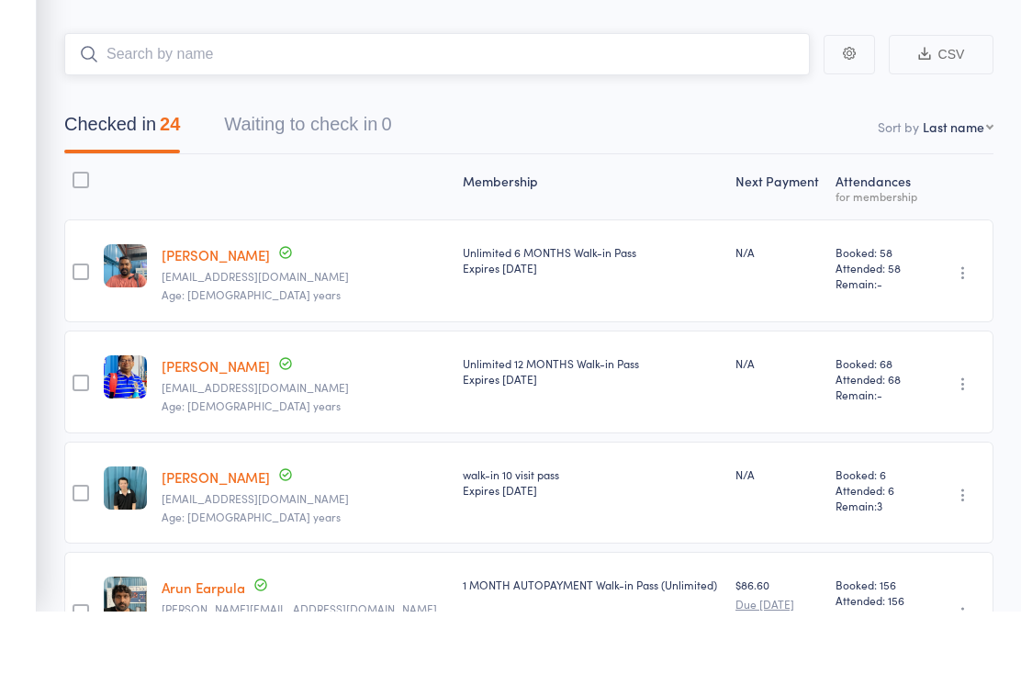
type input "o"
click at [17, 35] on icon at bounding box center [21, 40] width 28 height 39
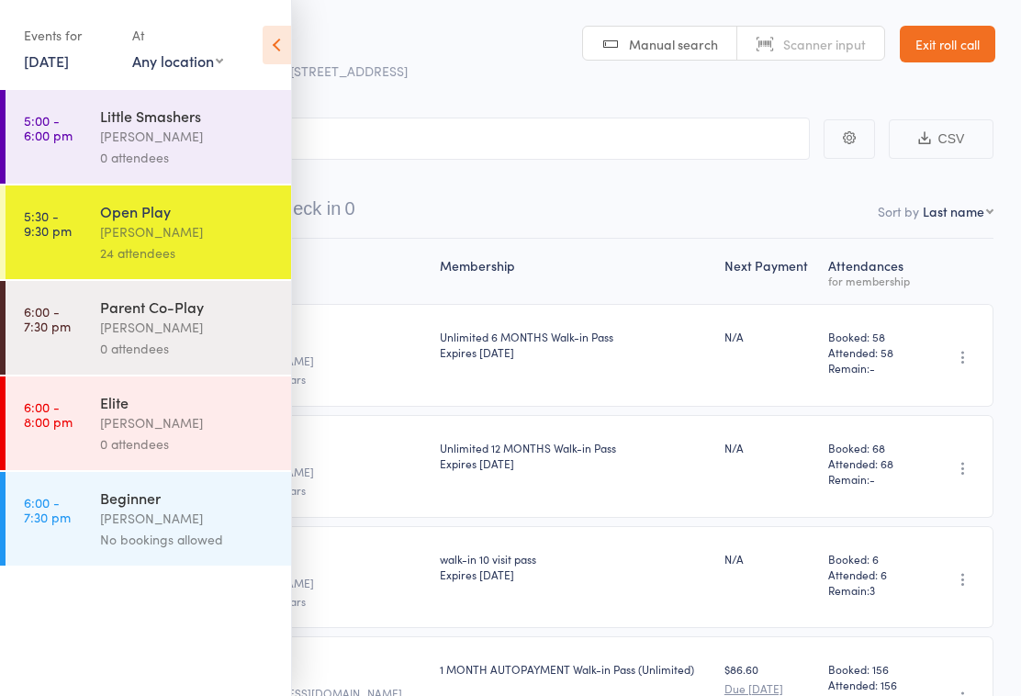
click at [448, 223] on nav "Checked in 24 Waiting to check in 0" at bounding box center [511, 213] width 1010 height 49
click at [268, 38] on icon at bounding box center [277, 45] width 28 height 39
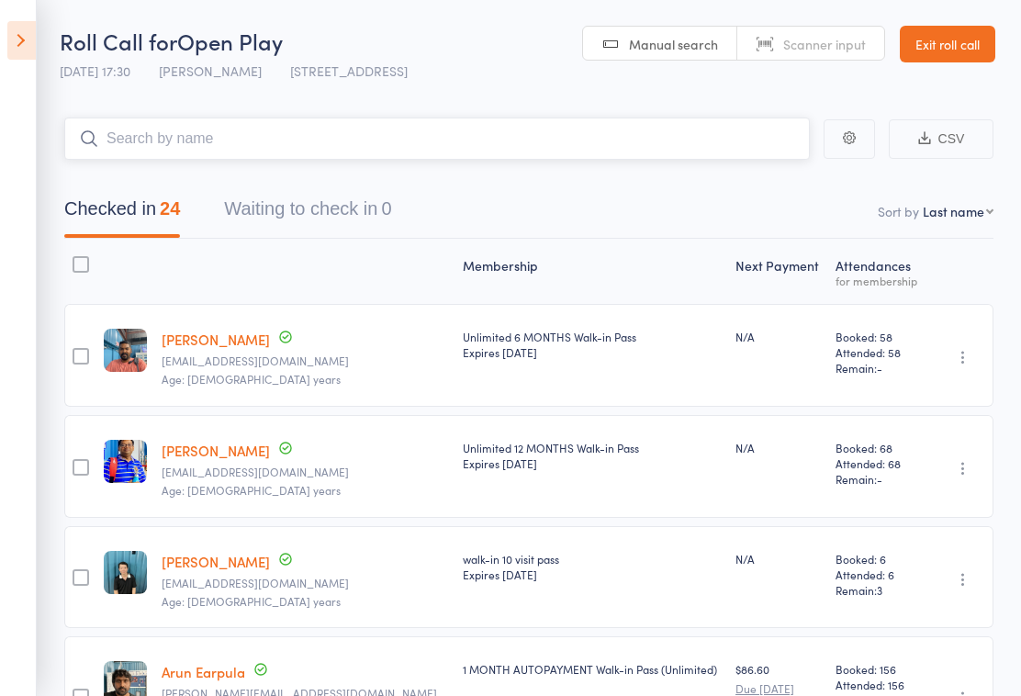
click at [352, 147] on input "search" at bounding box center [436, 138] width 745 height 42
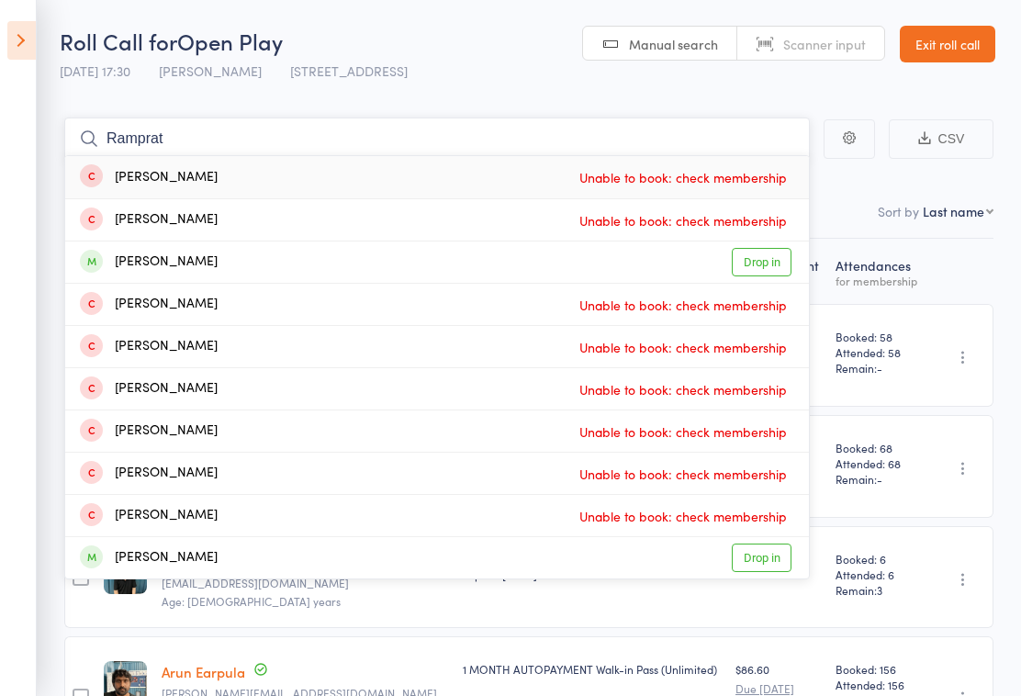
type input "Ramprat"
click at [283, 263] on div "[PERSON_NAME] Drop in" at bounding box center [436, 261] width 743 height 41
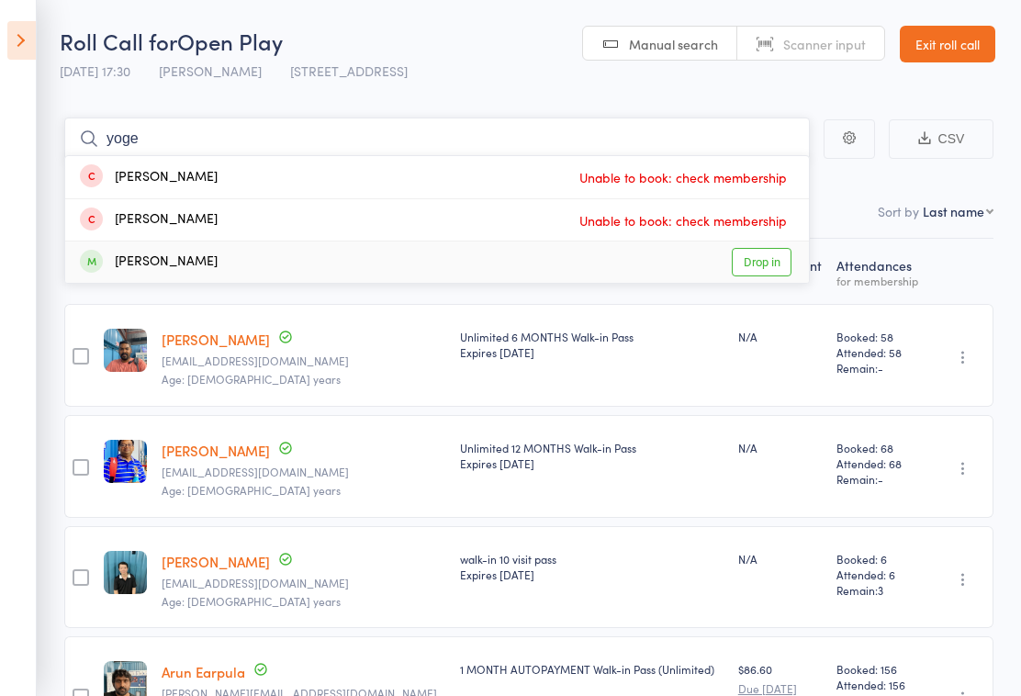
type input "yoge"
click at [218, 270] on div "[PERSON_NAME]" at bounding box center [149, 261] width 138 height 21
